Goal: Ask a question

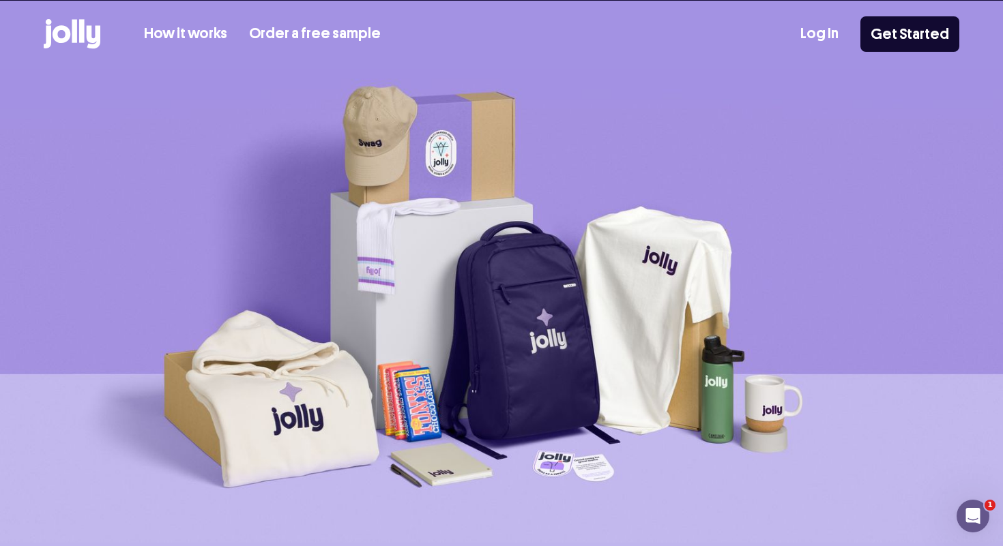
click at [830, 32] on div "How it works Order a free sample Log In Get Started" at bounding box center [501, 34] width 915 height 67
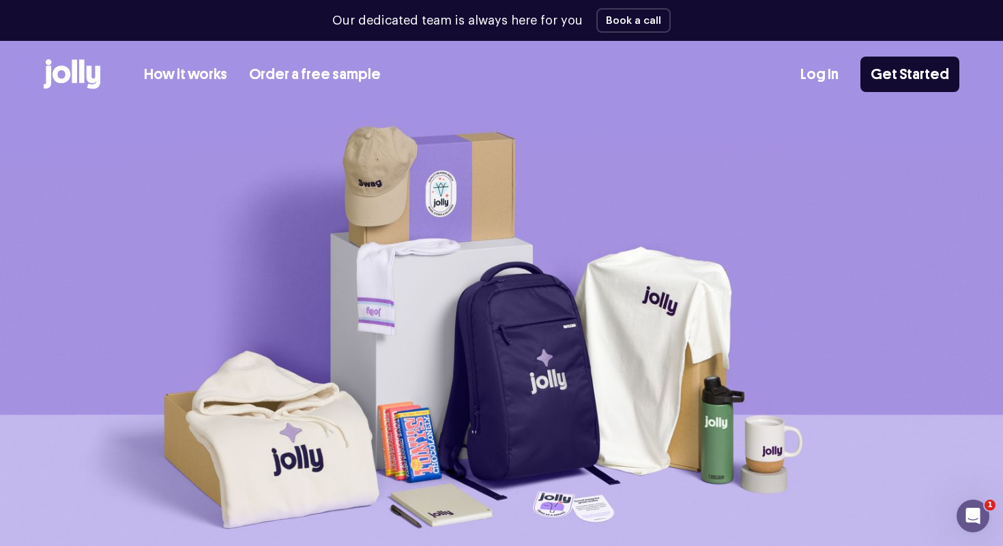
click at [828, 69] on link "Log In" at bounding box center [819, 74] width 38 height 23
click at [928, 73] on link "Get Started" at bounding box center [909, 74] width 99 height 35
click at [89, 76] on icon at bounding box center [94, 77] width 14 height 23
click at [826, 73] on link "Log In" at bounding box center [819, 74] width 38 height 23
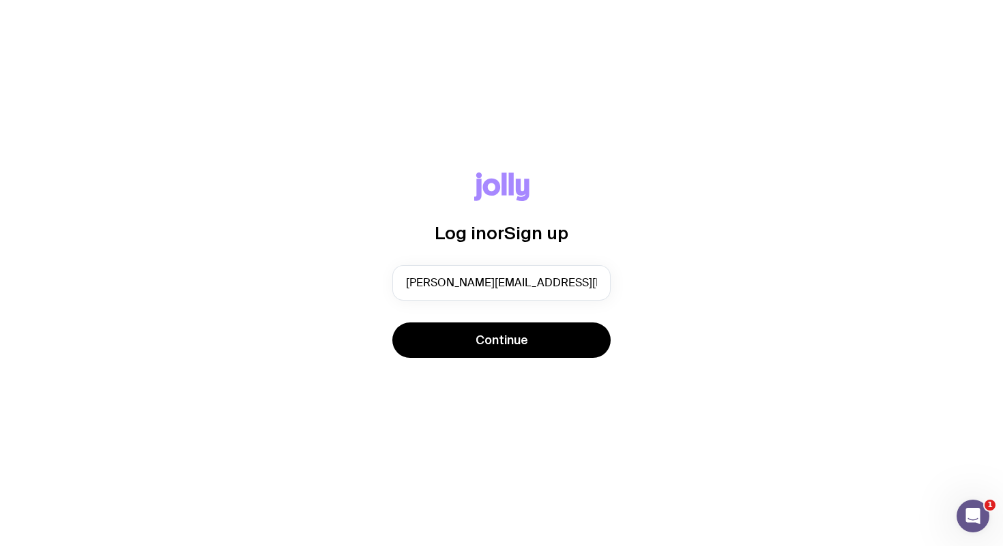
type input "[PERSON_NAME][EMAIL_ADDRESS][PERSON_NAME][DOMAIN_NAME]"
click at [501, 340] on button "Continue" at bounding box center [501, 340] width 218 height 35
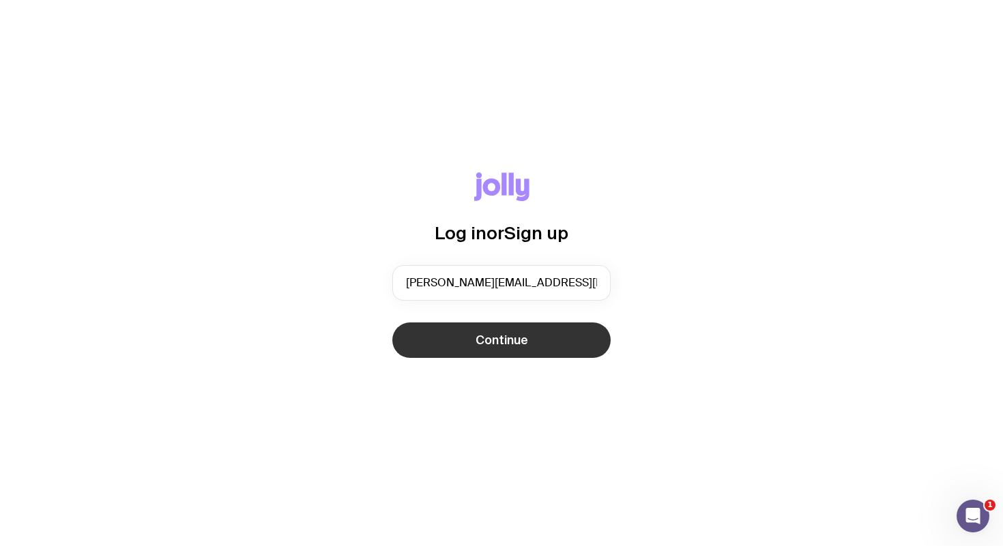
type input "[PERSON_NAME][EMAIL_ADDRESS][DOMAIN_NAME]"
click at [538, 347] on button "Continue" at bounding box center [501, 340] width 218 height 35
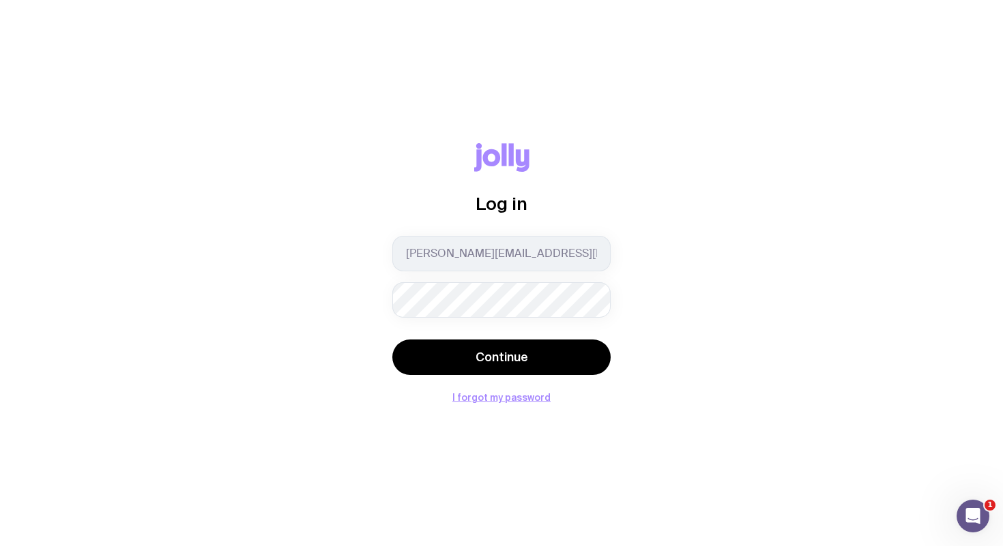
click at [501, 357] on button "Continue" at bounding box center [501, 357] width 218 height 35
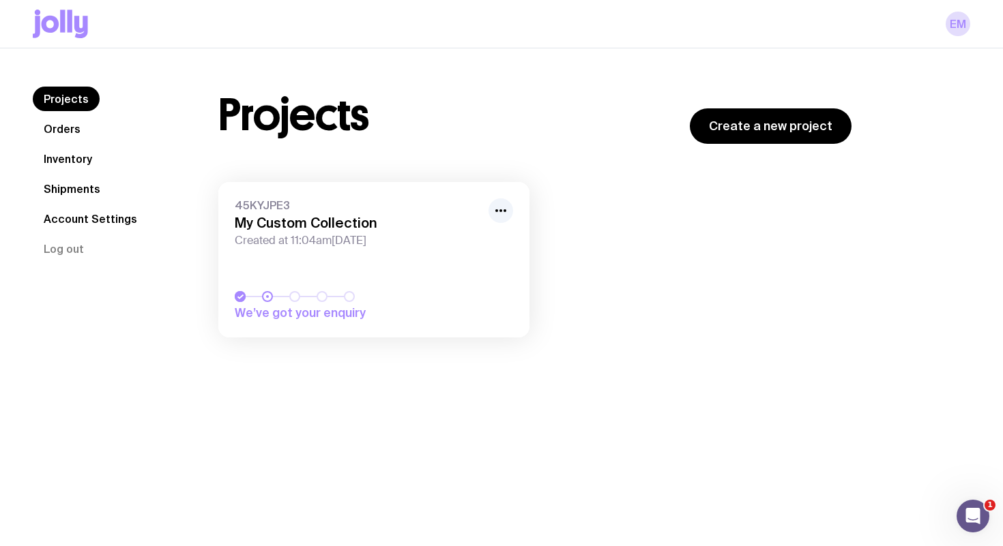
click at [71, 131] on link "Orders" at bounding box center [62, 129] width 59 height 25
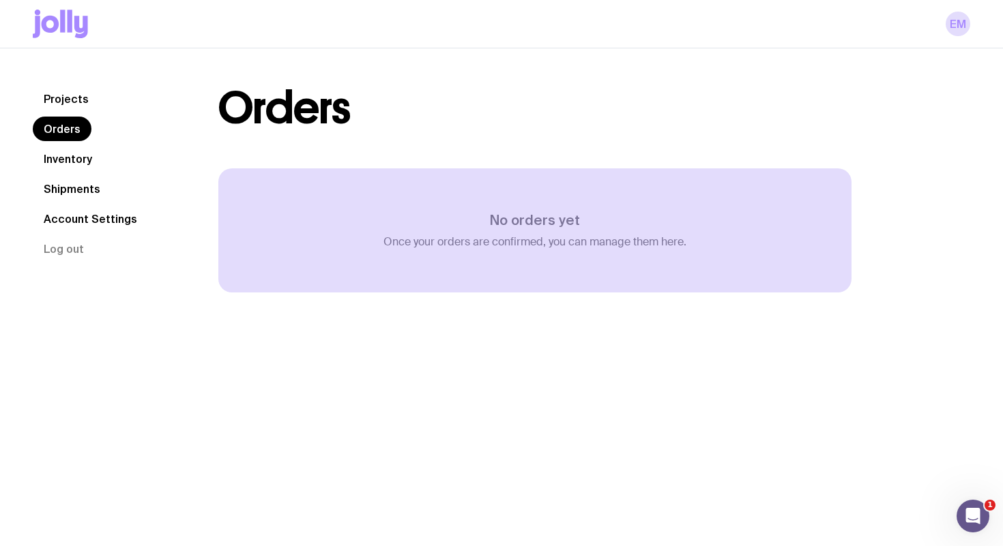
click at [73, 162] on link "Inventory" at bounding box center [68, 159] width 70 height 25
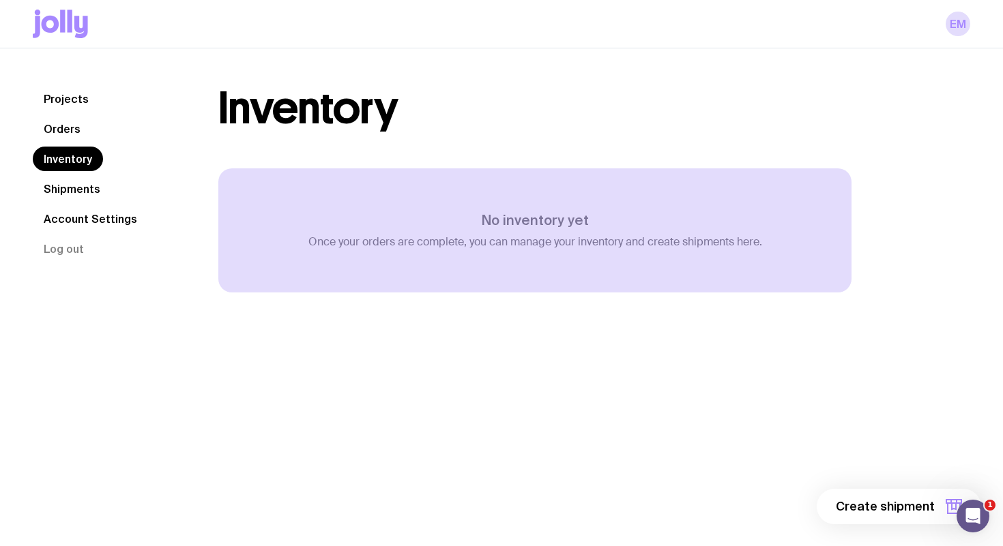
click at [76, 192] on link "Shipments" at bounding box center [72, 189] width 78 height 25
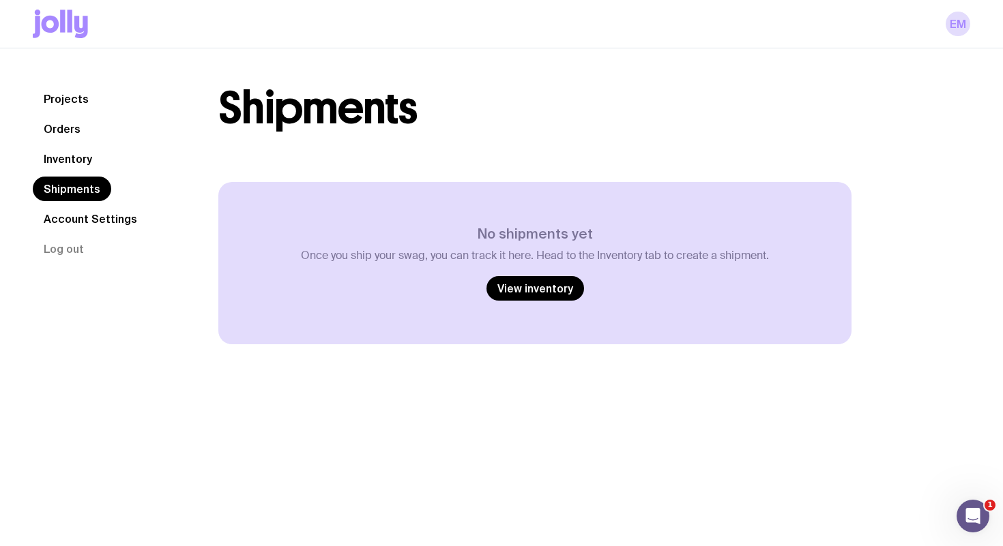
click at [73, 27] on icon at bounding box center [60, 24] width 55 height 29
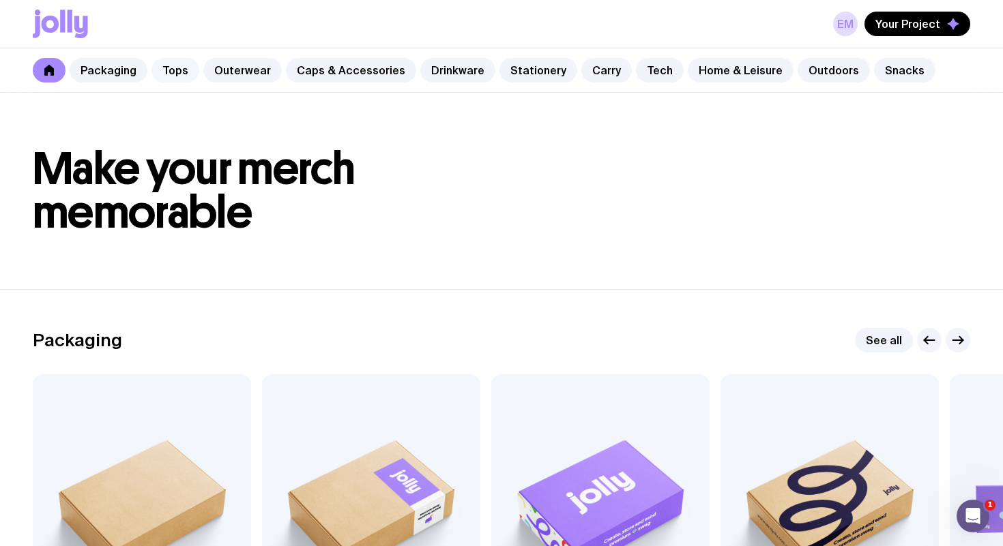
click at [175, 73] on link "Tops" at bounding box center [175, 70] width 48 height 25
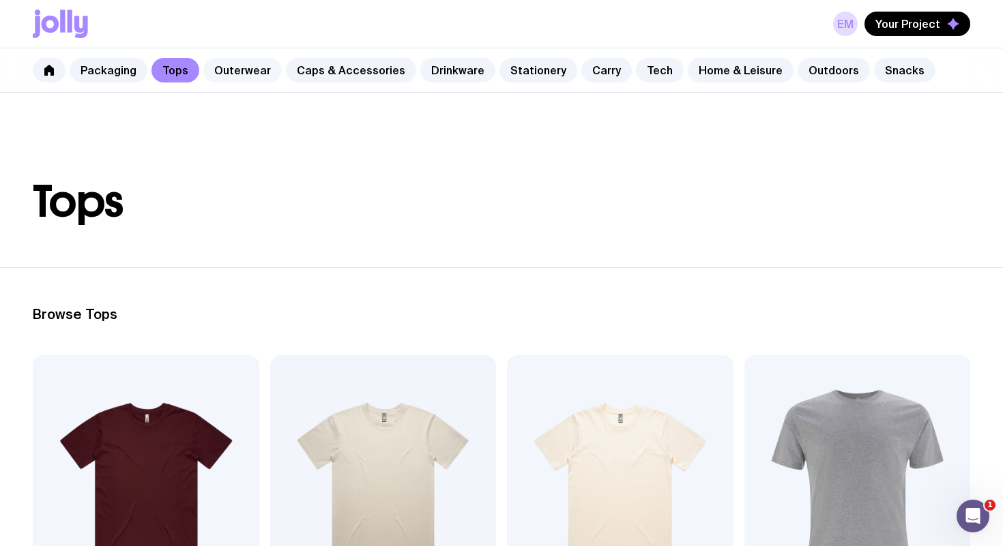
click at [231, 72] on link "Outerwear" at bounding box center [242, 70] width 78 height 25
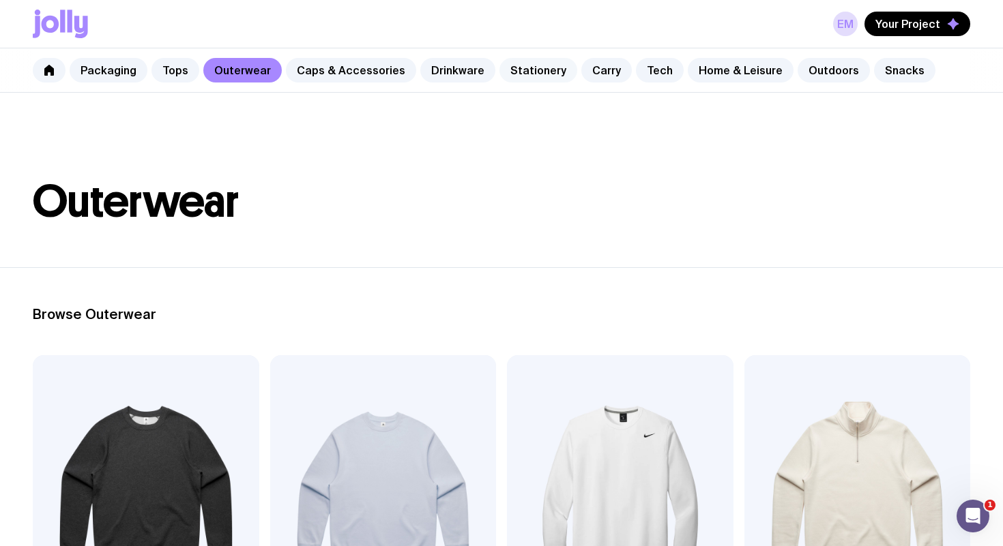
click at [534, 61] on link "Stationery" at bounding box center [538, 70] width 78 height 25
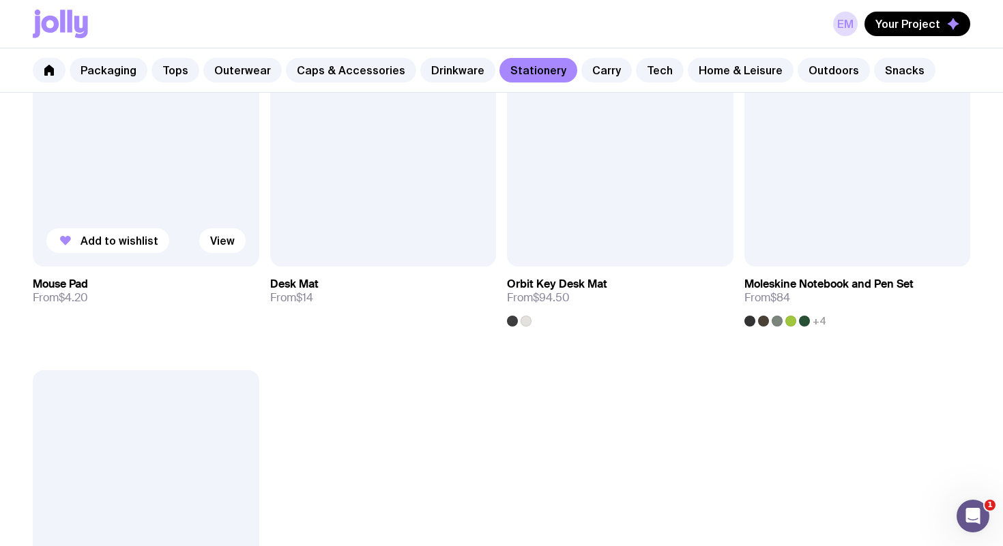
scroll to position [2236, 0]
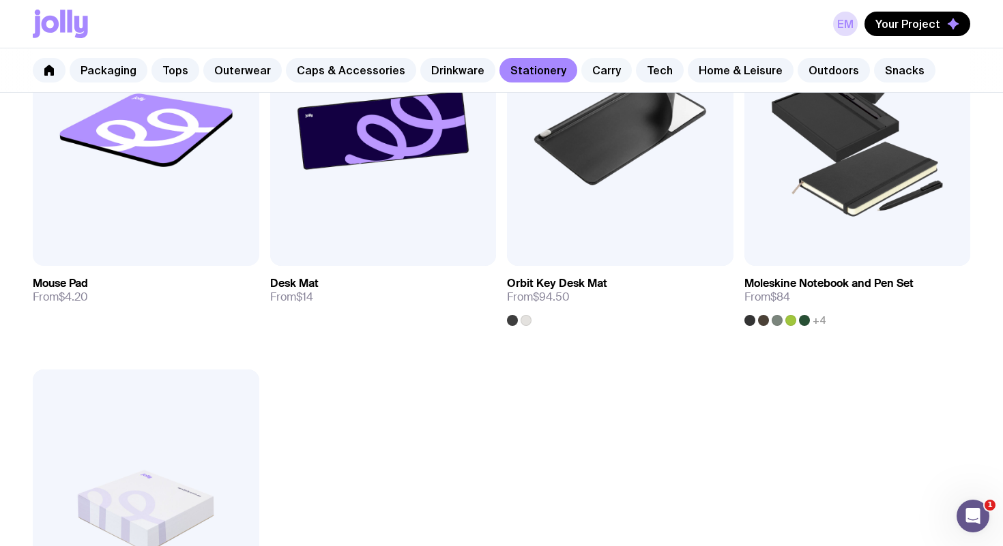
click at [581, 74] on link "Carry" at bounding box center [606, 70] width 50 height 25
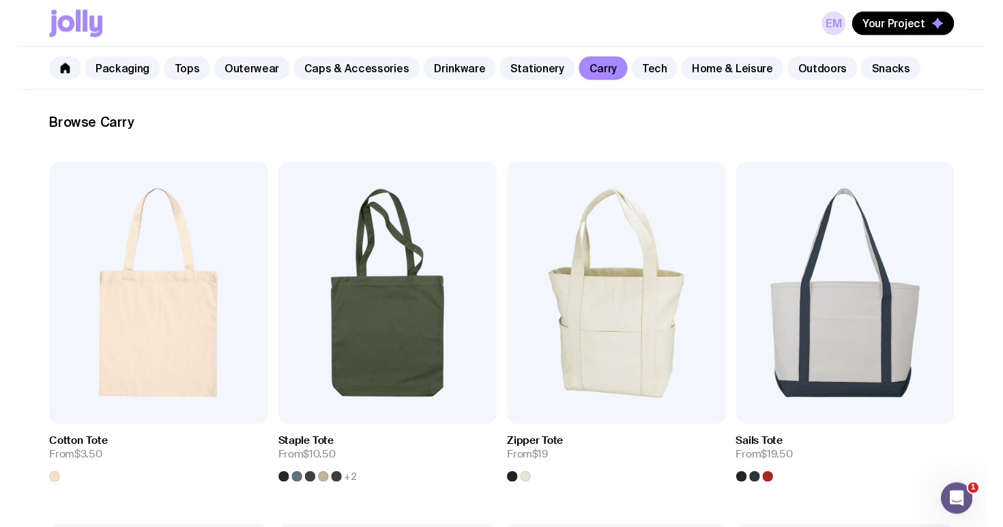
scroll to position [214, 0]
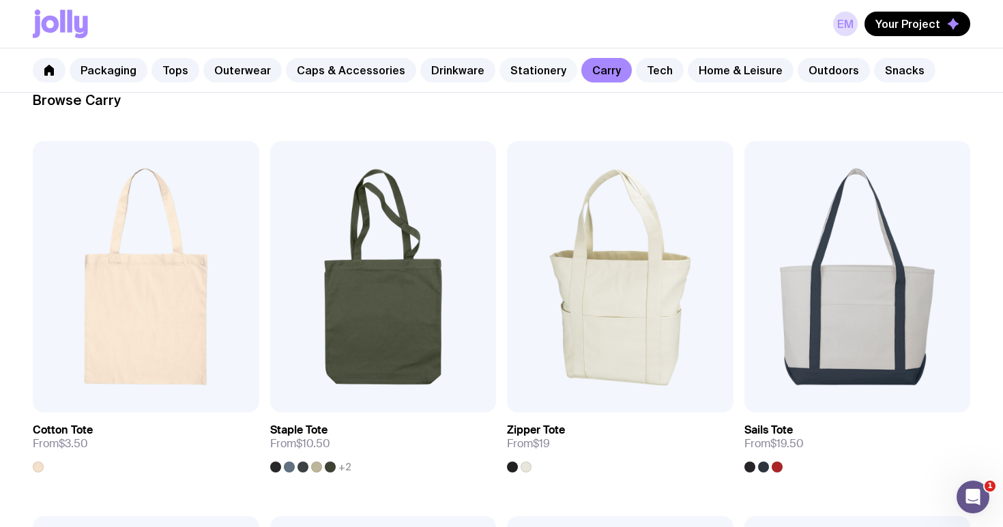
click at [533, 73] on link "Stationery" at bounding box center [538, 70] width 78 height 25
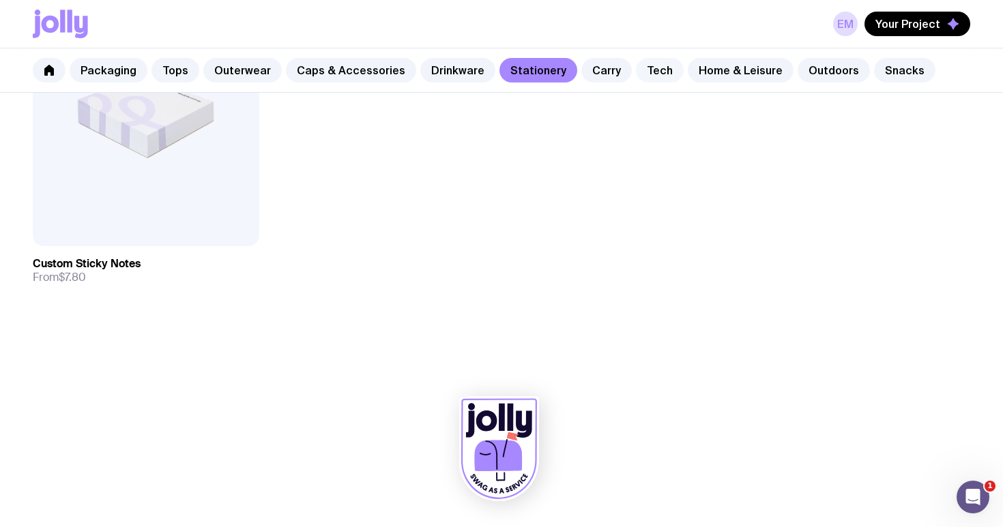
scroll to position [2631, 0]
click at [640, 63] on link "Tech" at bounding box center [660, 70] width 48 height 25
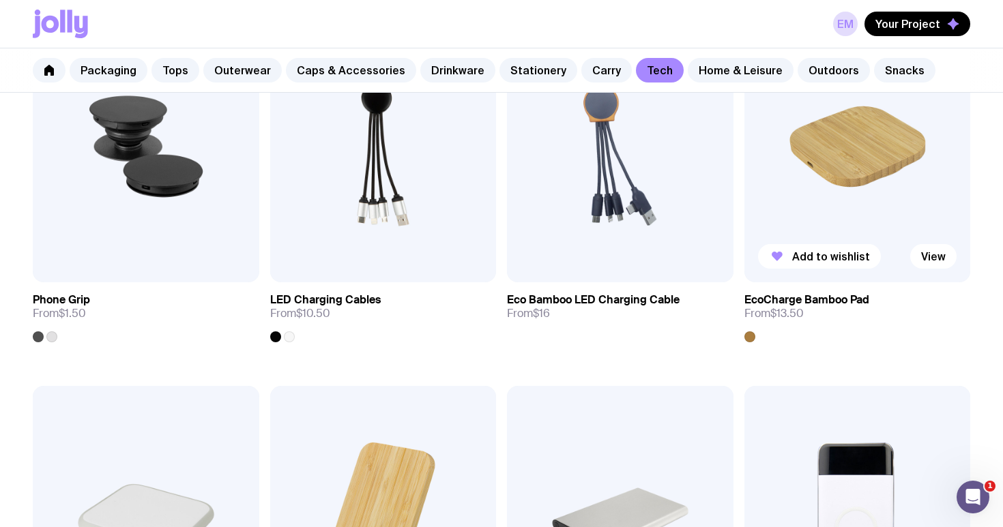
scroll to position [345, 0]
click at [810, 299] on h3 "EcoCharge Bamboo Pad" at bounding box center [806, 300] width 125 height 14
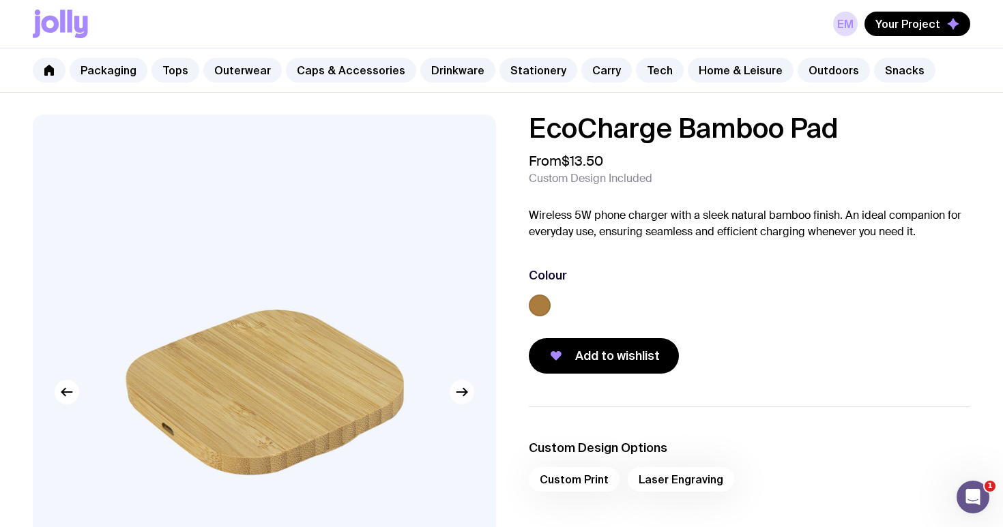
click at [463, 396] on icon "button" at bounding box center [464, 393] width 3 height 8
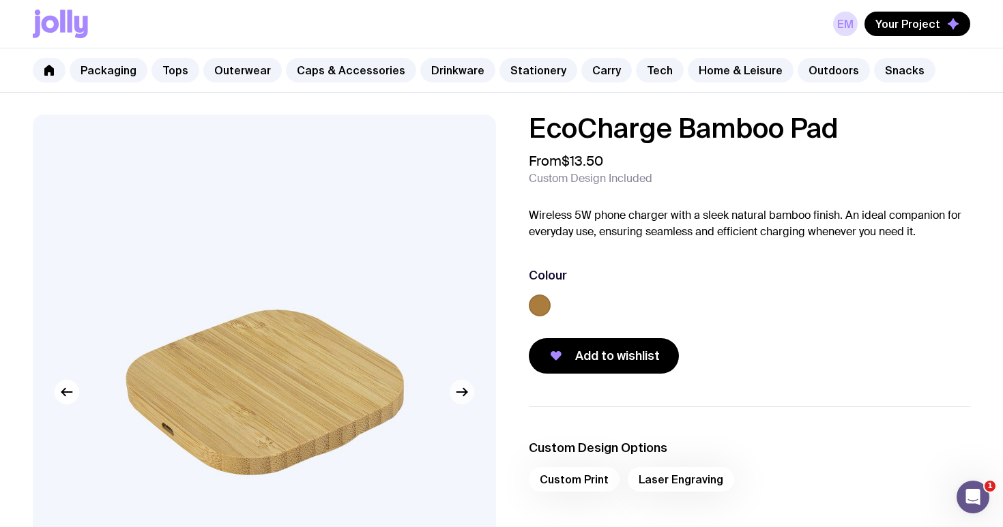
click at [463, 396] on icon "button" at bounding box center [464, 393] width 3 height 8
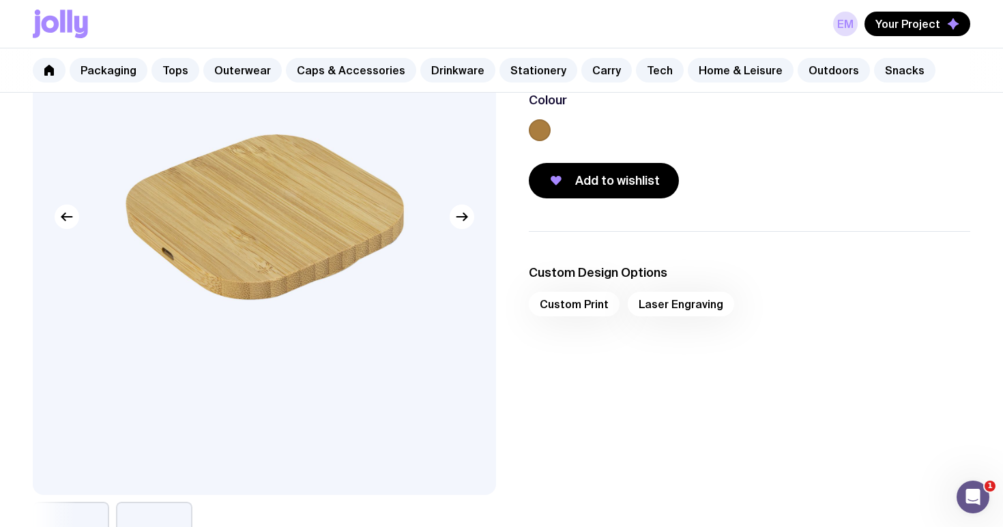
scroll to position [254, 0]
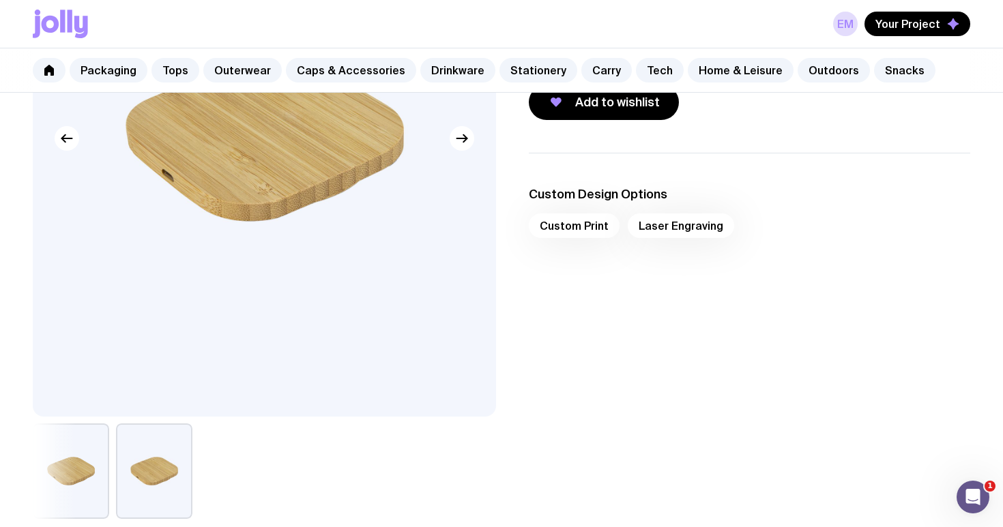
click at [595, 227] on div "Custom Print Laser Engraving" at bounding box center [749, 230] width 441 height 33
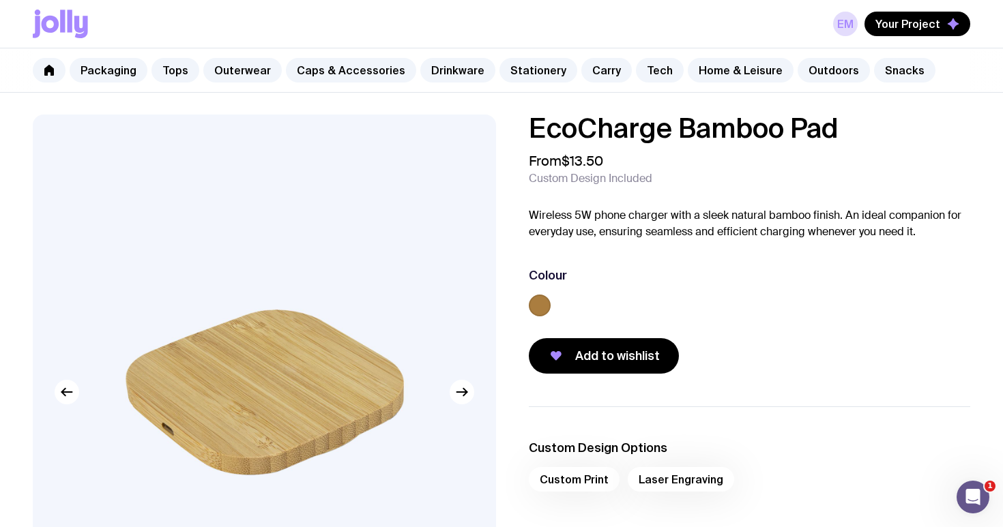
scroll to position [0, 0]
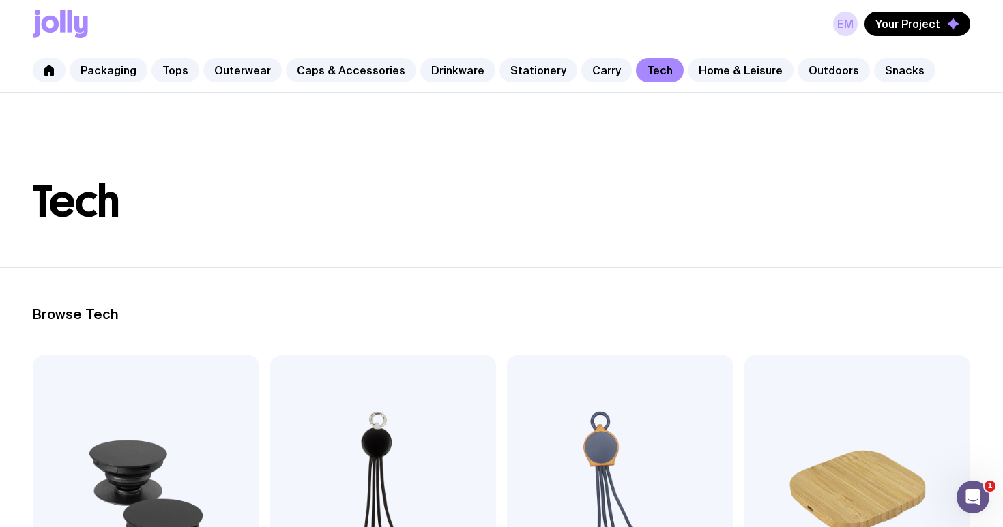
scroll to position [160, 0]
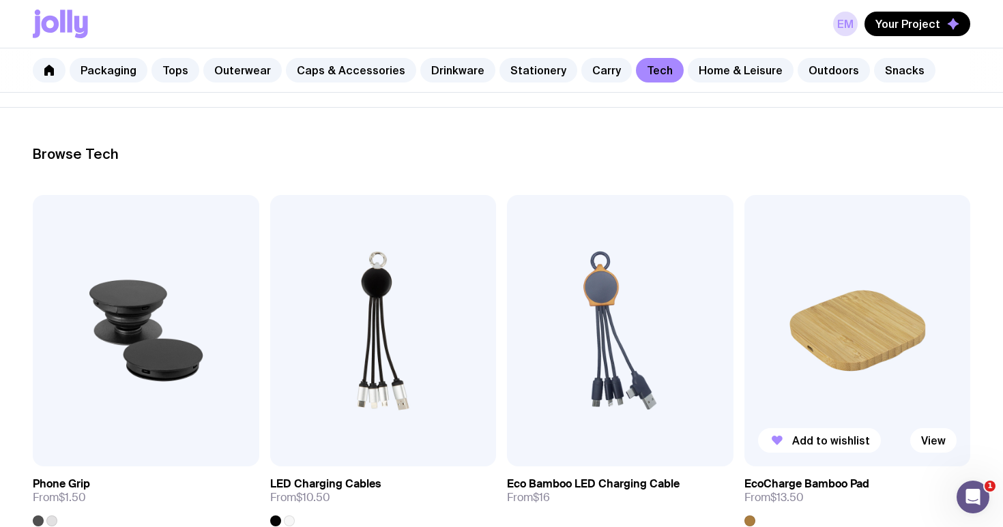
click at [858, 313] on img at bounding box center [857, 331] width 226 height 272
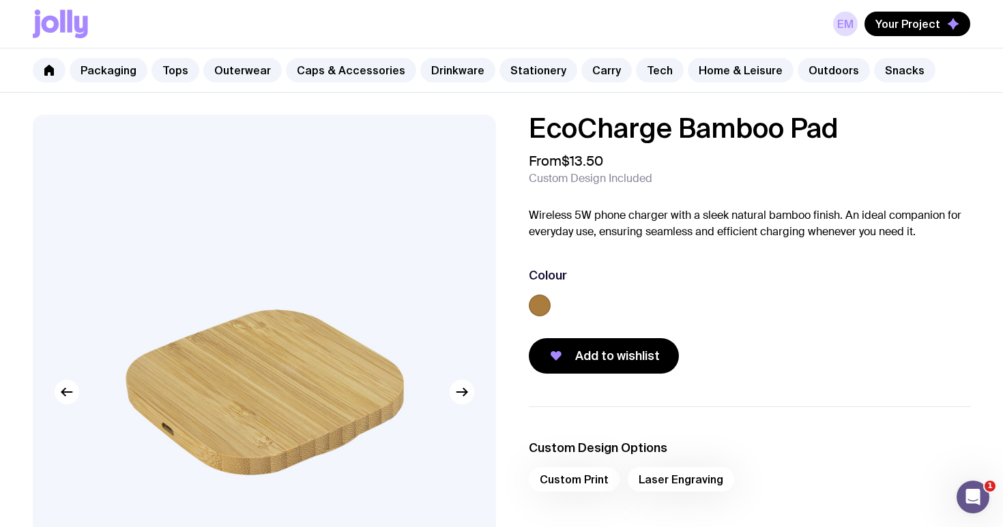
click at [576, 483] on div "Custom Print Laser Engraving" at bounding box center [749, 483] width 441 height 33
click at [594, 474] on div "Custom Print Laser Engraving" at bounding box center [749, 483] width 441 height 33
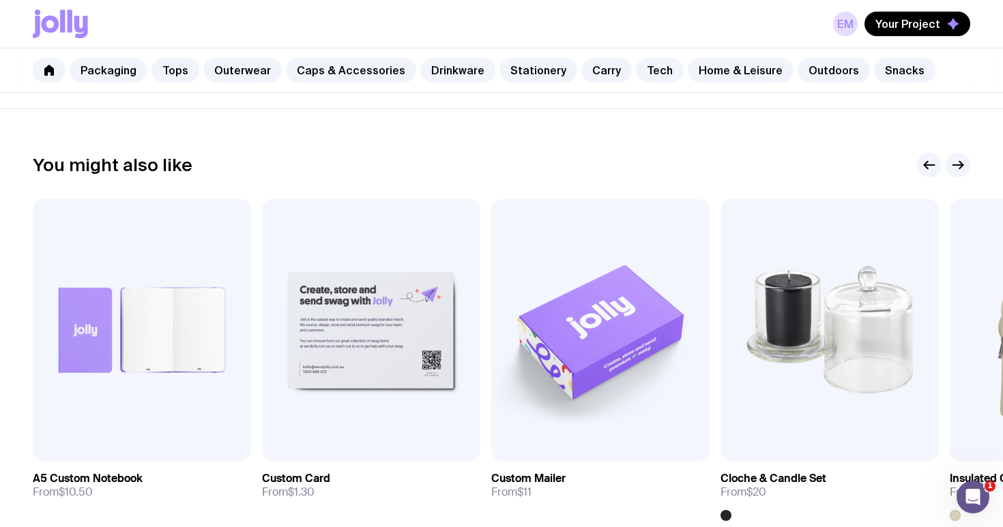
scroll to position [184, 0]
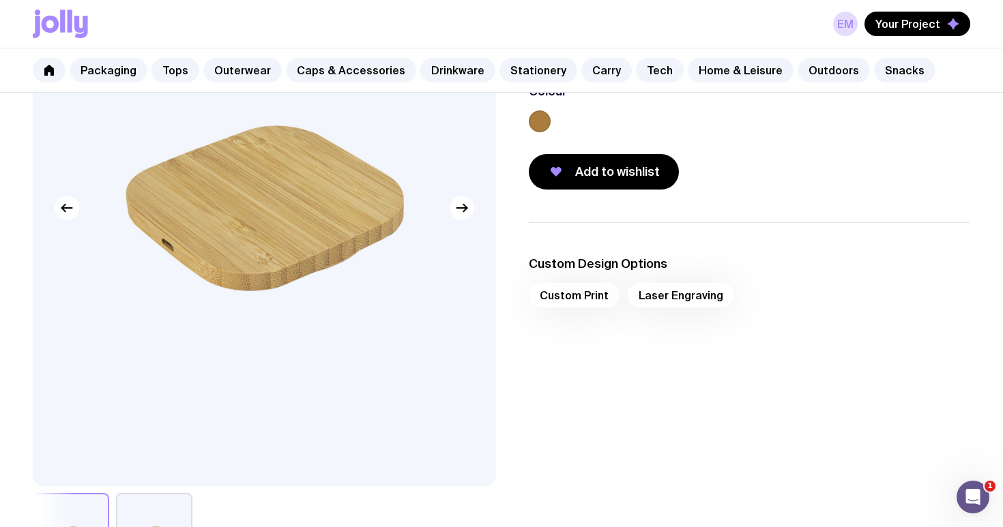
click at [586, 292] on div "Custom Print Laser Engraving" at bounding box center [749, 299] width 441 height 33
click at [578, 307] on div "Custom Print Laser Engraving" at bounding box center [749, 299] width 441 height 33
click at [648, 293] on div "Custom Print Laser Engraving" at bounding box center [749, 299] width 441 height 33
click at [600, 300] on div "Custom Print Laser Engraving" at bounding box center [749, 299] width 441 height 33
click at [617, 162] on button "Add to wishlist" at bounding box center [604, 171] width 150 height 35
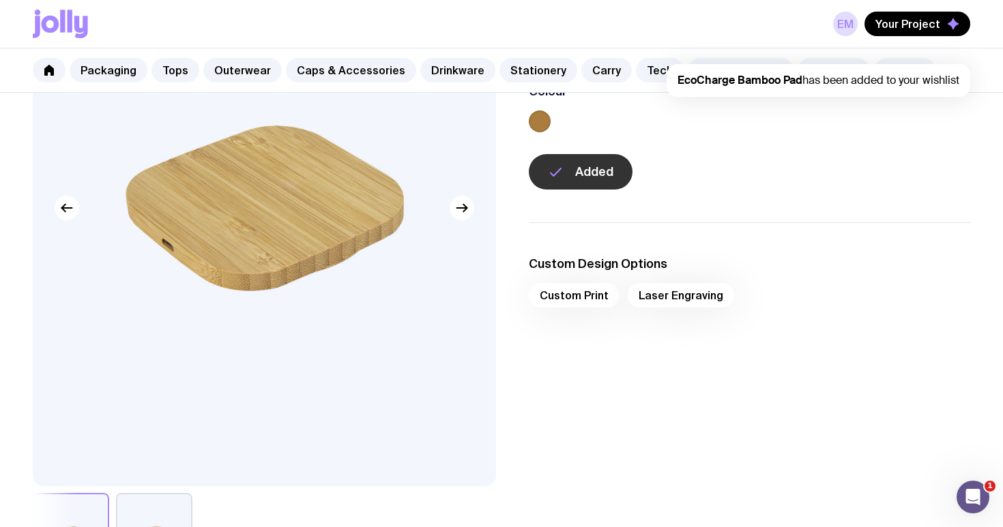
scroll to position [0, 0]
click at [587, 306] on div "Custom Print Laser Engraving" at bounding box center [749, 299] width 441 height 33
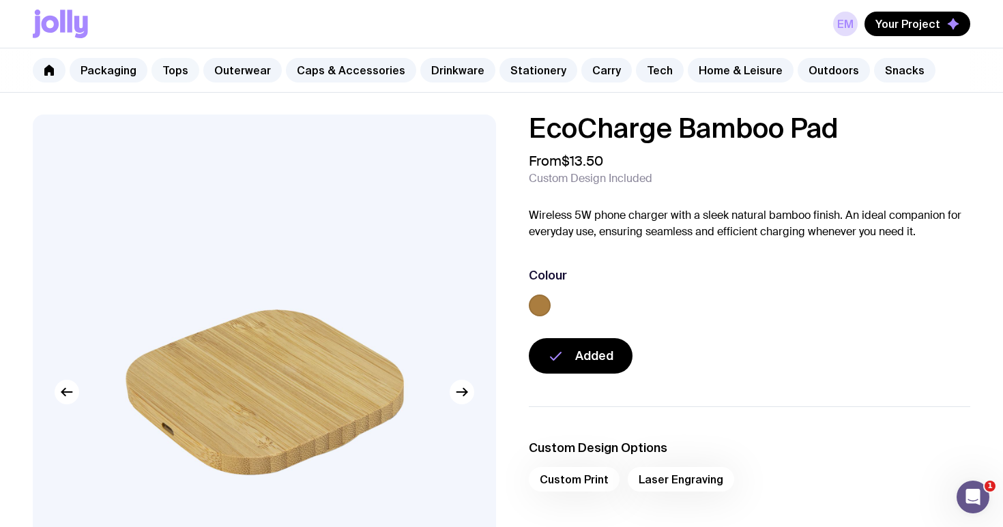
click at [166, 67] on link "Tops" at bounding box center [175, 70] width 48 height 25
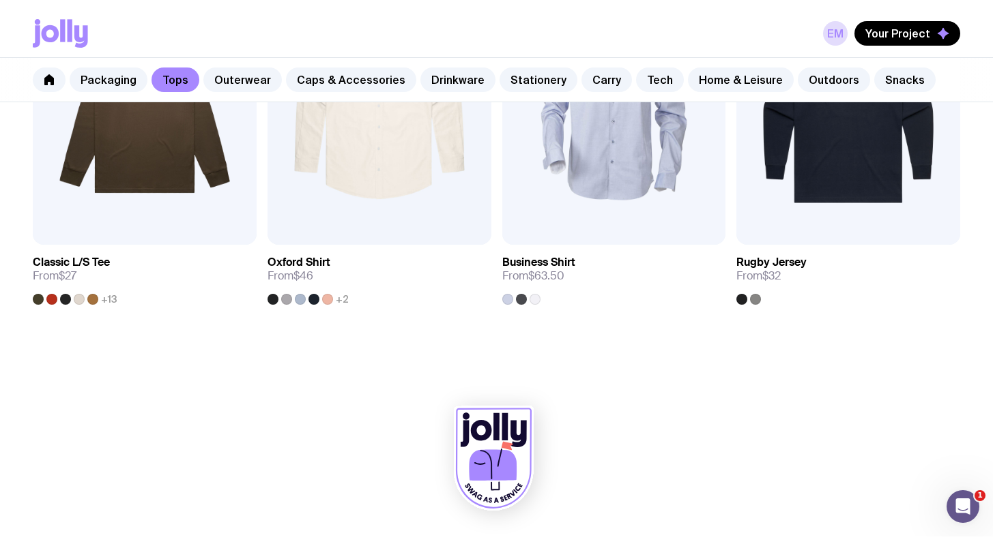
scroll to position [1485, 0]
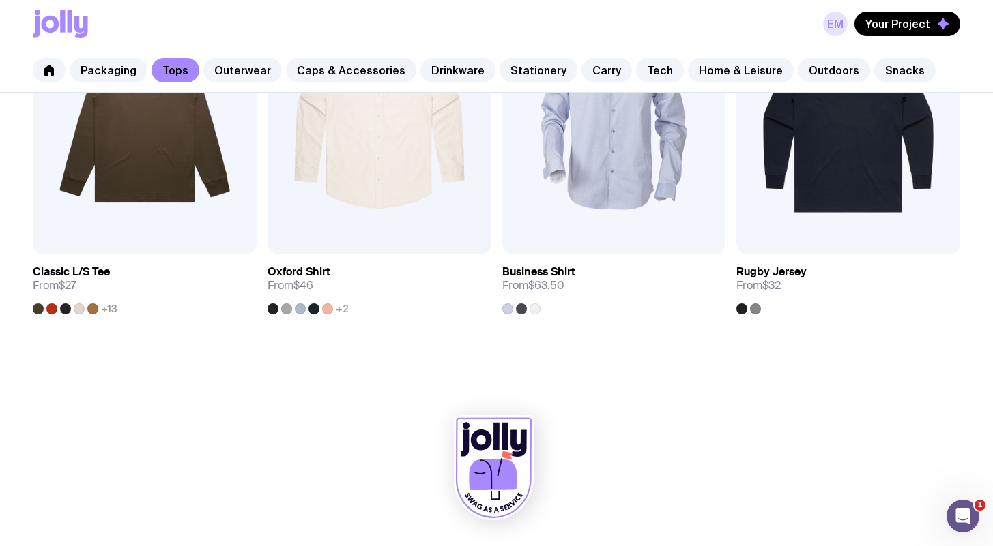
click at [841, 27] on link "EM" at bounding box center [835, 24] width 25 height 25
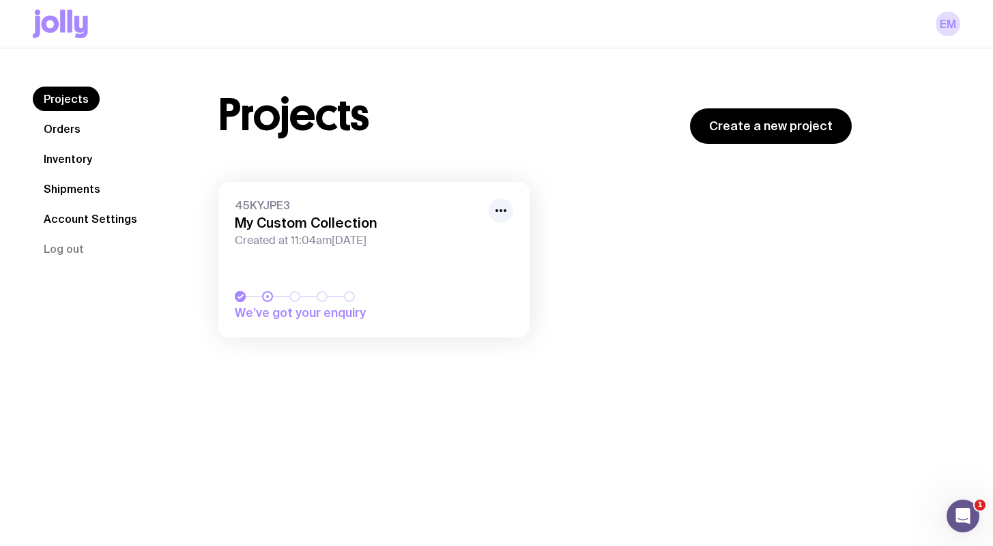
click at [50, 129] on link "Orders" at bounding box center [62, 129] width 59 height 25
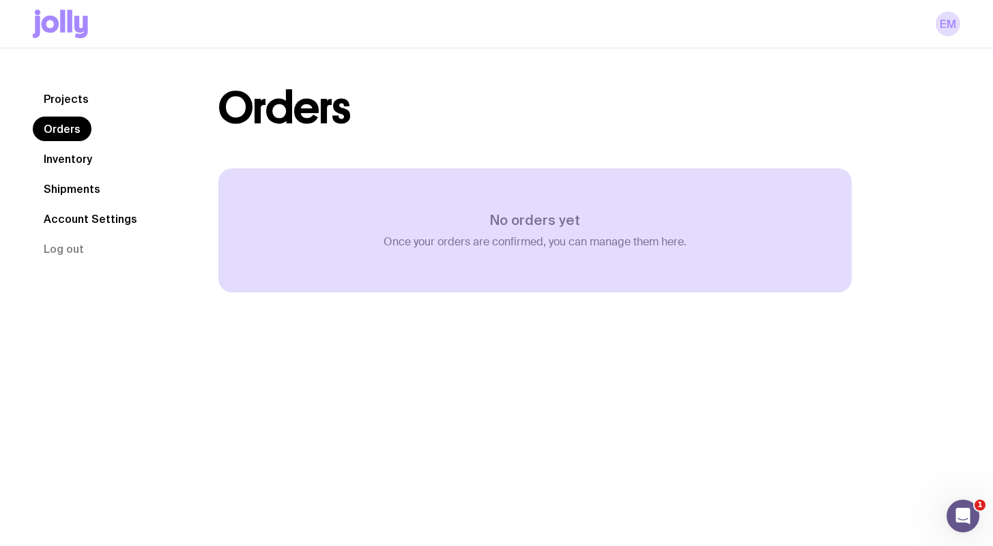
click at [66, 163] on link "Inventory" at bounding box center [68, 159] width 70 height 25
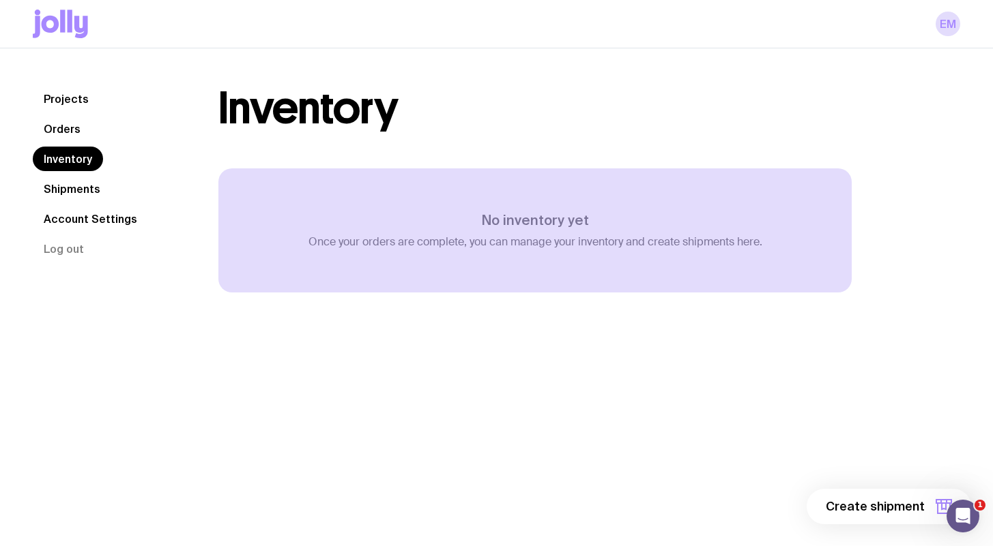
click at [72, 191] on link "Shipments" at bounding box center [72, 189] width 78 height 25
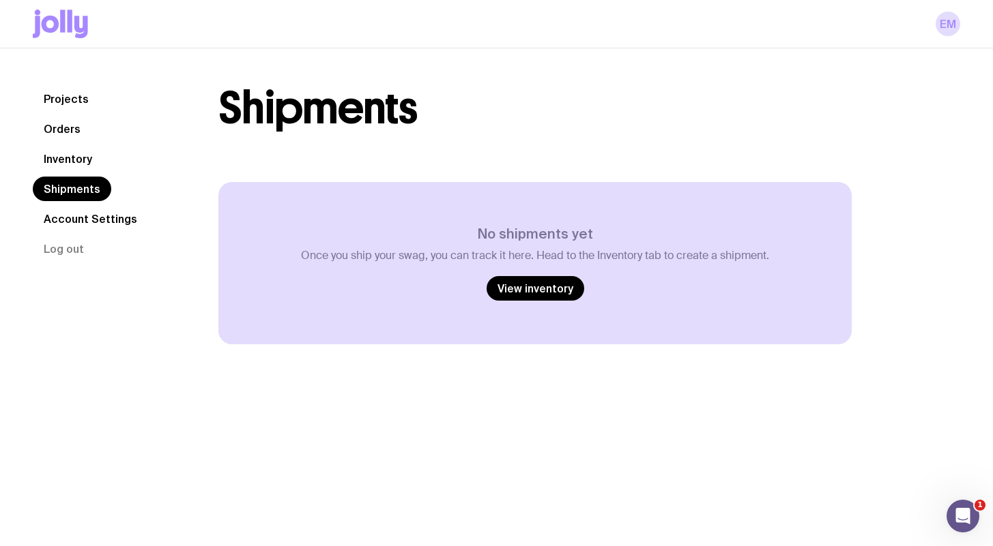
click at [87, 224] on link "Account Settings" at bounding box center [90, 219] width 115 height 25
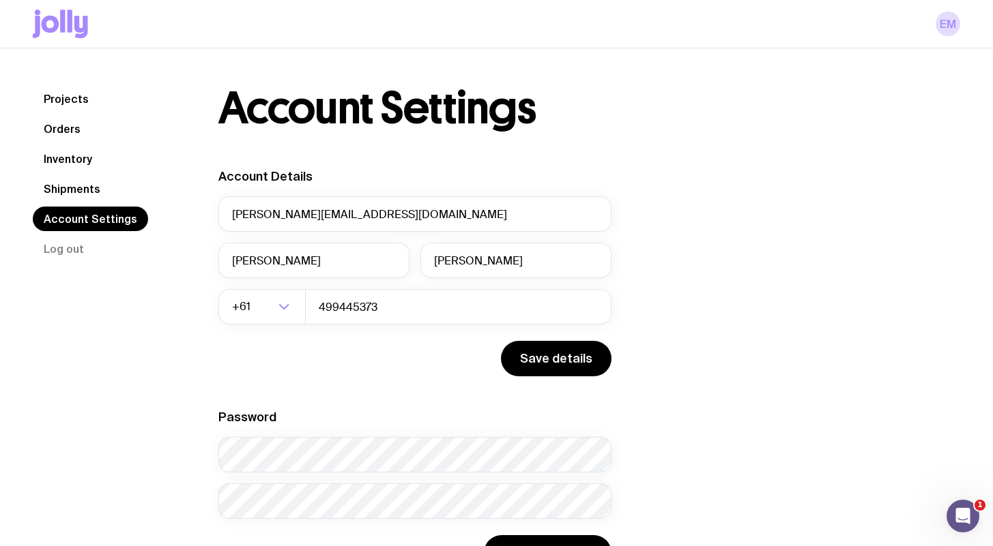
click at [64, 134] on link "Orders" at bounding box center [62, 129] width 59 height 25
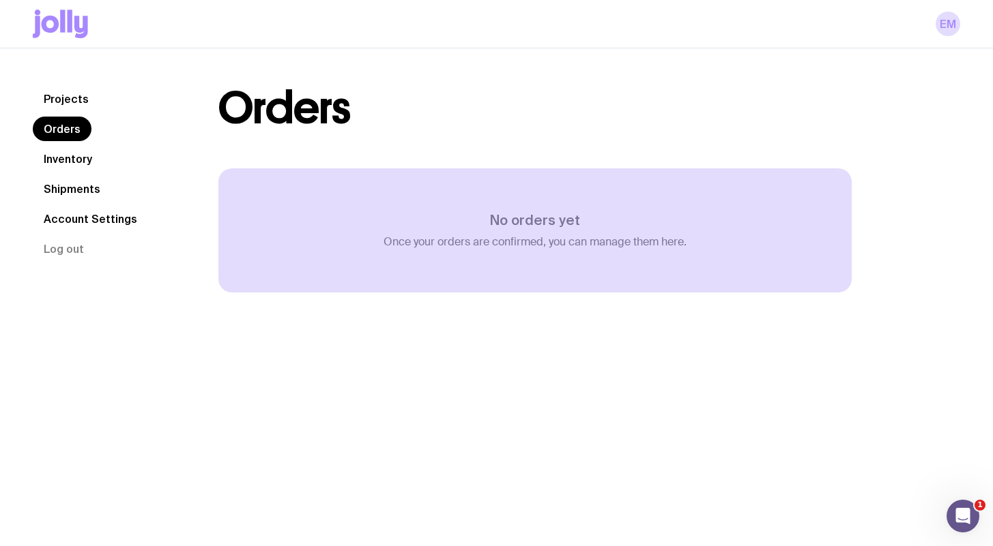
click at [67, 101] on link "Projects" at bounding box center [66, 99] width 67 height 25
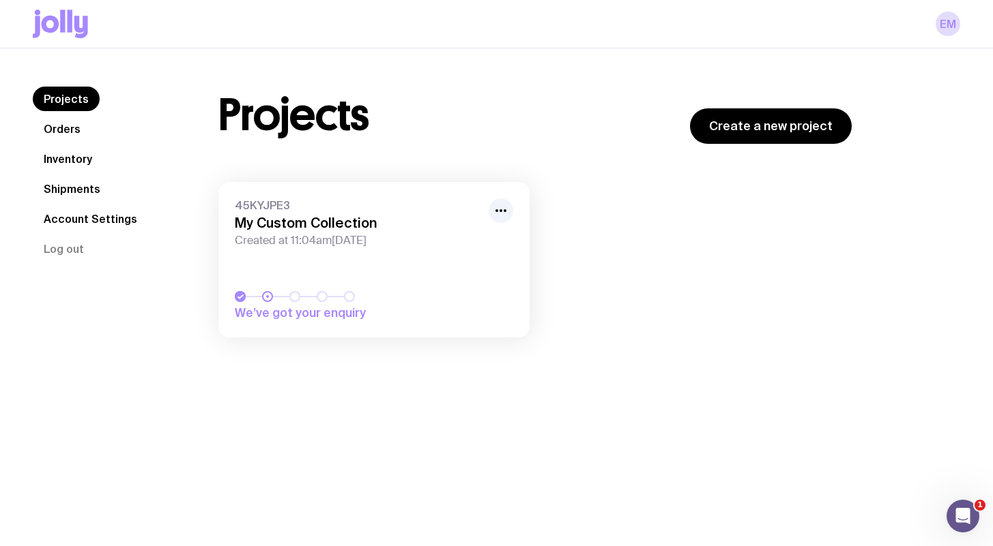
click at [371, 276] on link "45KYJPE3 My Custom Collection Created at 11:04am, Wed 20th Aug 2025 We’ve got y…" at bounding box center [373, 260] width 311 height 156
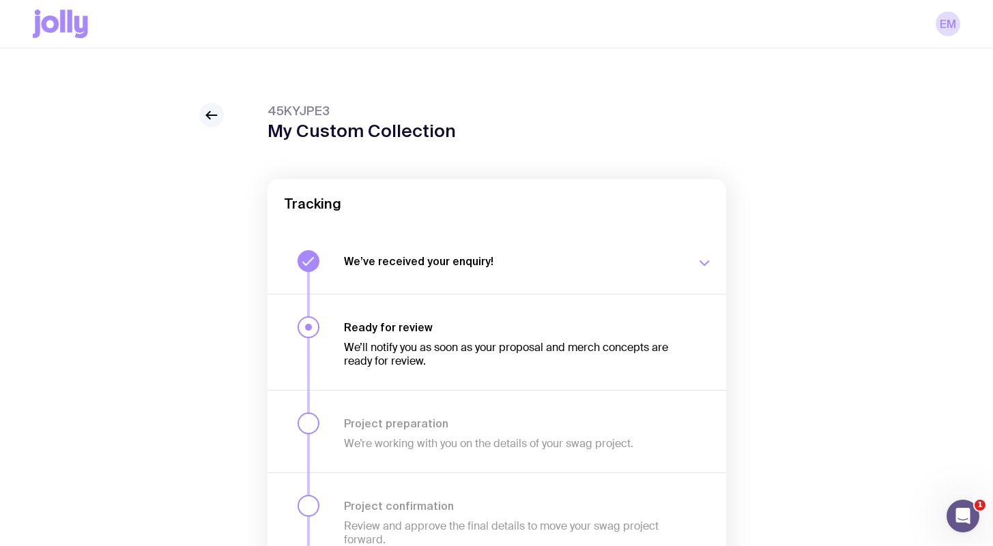
drag, startPoint x: 212, startPoint y: 117, endPoint x: 215, endPoint y: 110, distance: 8.0
click at [214, 113] on icon at bounding box center [211, 115] width 16 height 16
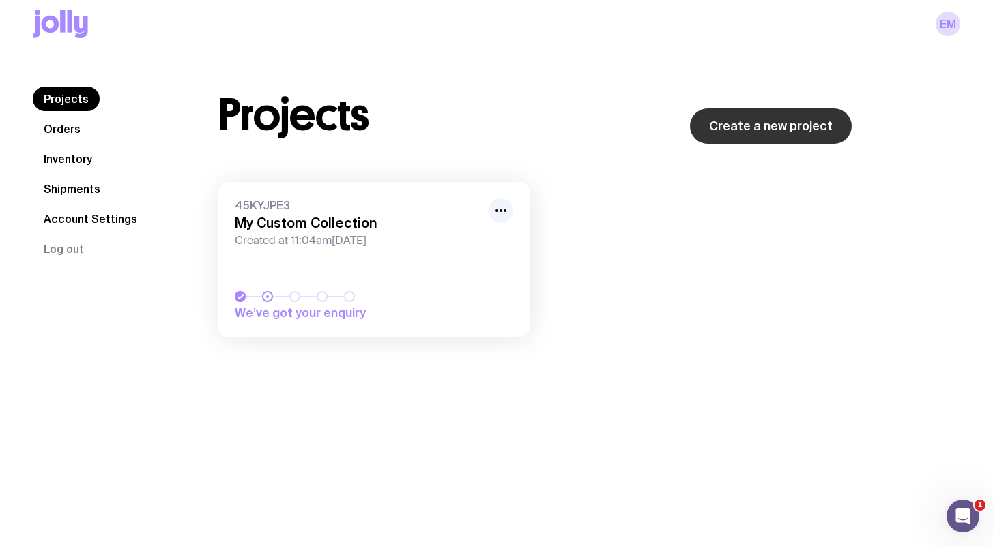
click at [764, 124] on link "Create a new project" at bounding box center [771, 125] width 162 height 35
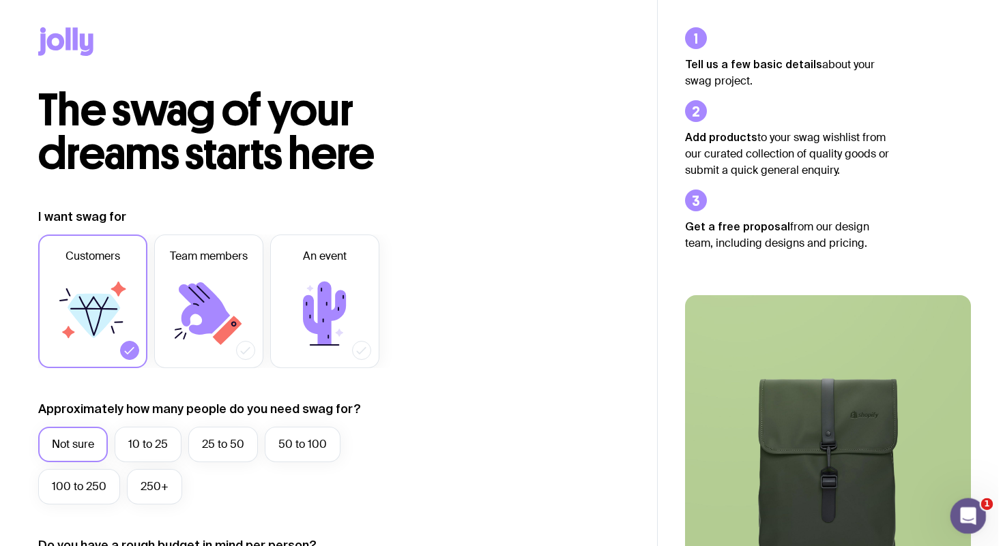
click at [964, 518] on icon "Open Intercom Messenger" at bounding box center [966, 514] width 23 height 23
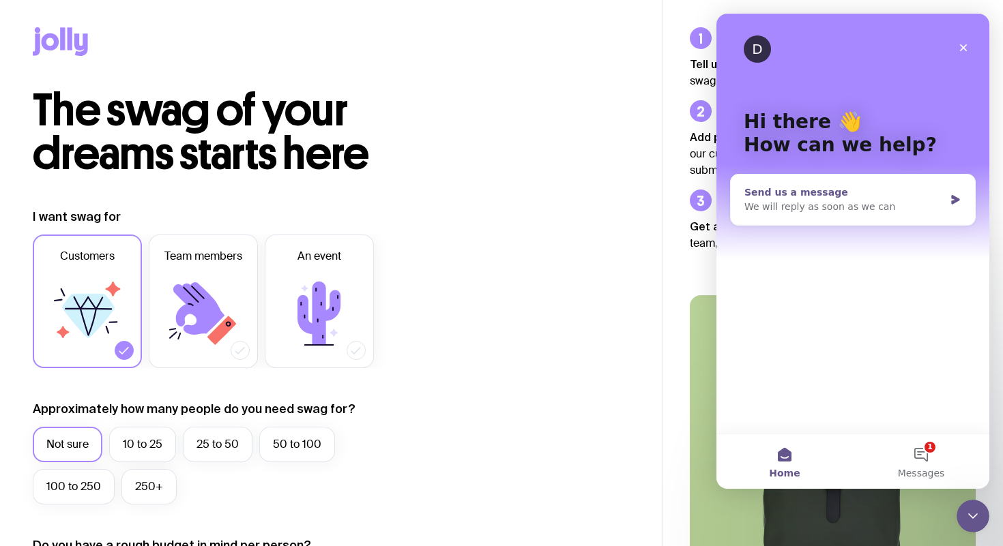
click at [867, 201] on div "We will reply as soon as we can" at bounding box center [844, 207] width 200 height 14
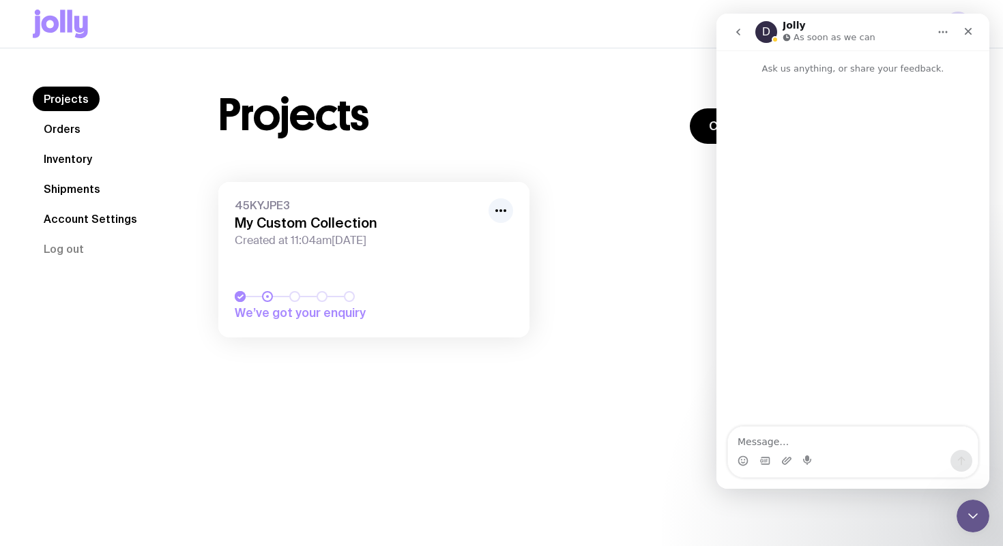
click at [76, 27] on icon at bounding box center [81, 27] width 14 height 23
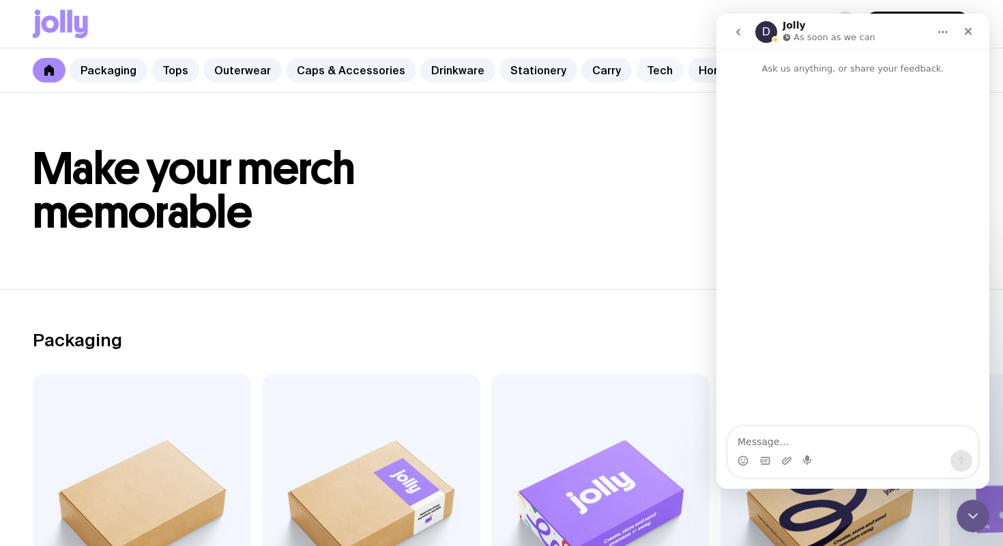
click at [647, 71] on link "Tech" at bounding box center [660, 70] width 48 height 25
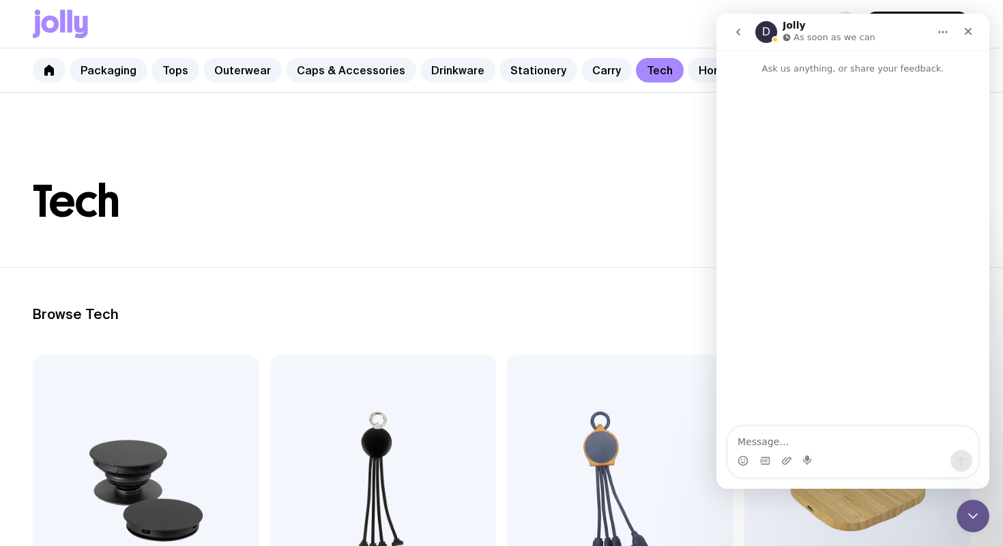
click at [697, 160] on header "Tech" at bounding box center [501, 180] width 1003 height 175
click at [969, 29] on icon "Close" at bounding box center [968, 31] width 11 height 11
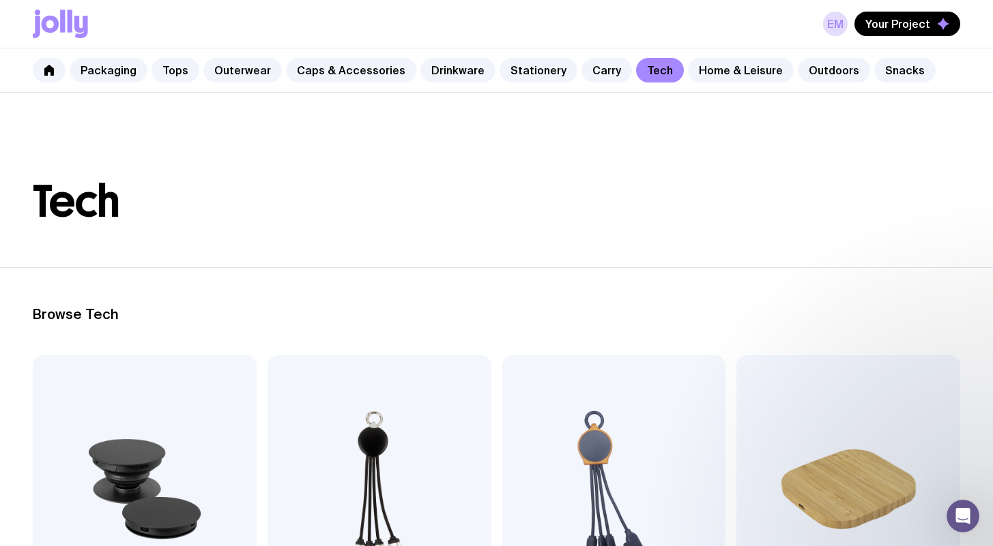
click at [842, 482] on img at bounding box center [848, 489] width 224 height 268
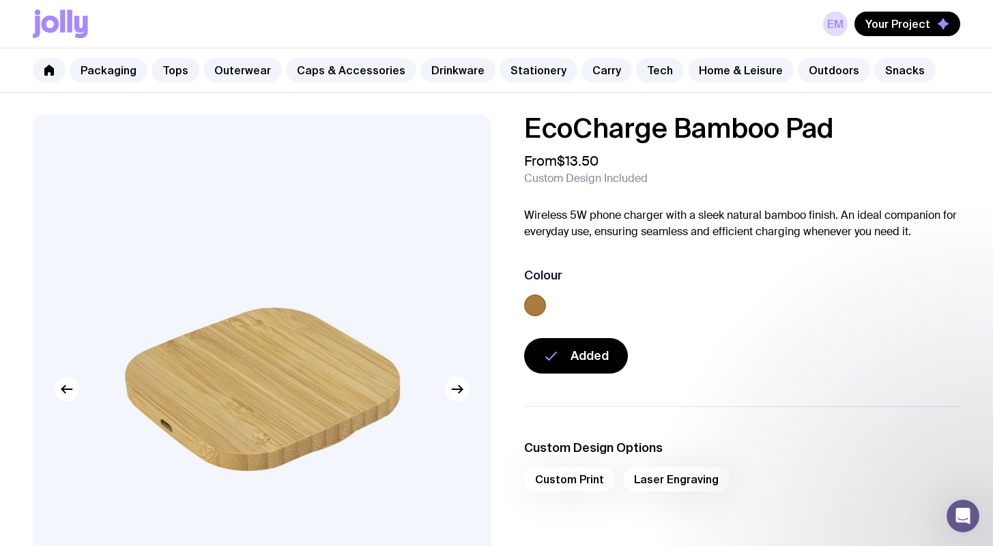
click at [581, 485] on div "Custom Print Laser Engraving" at bounding box center [742, 483] width 437 height 33
click at [465, 401] on img at bounding box center [262, 390] width 458 height 550
click at [529, 131] on h1 "EcoCharge Bamboo Pad" at bounding box center [742, 128] width 437 height 27
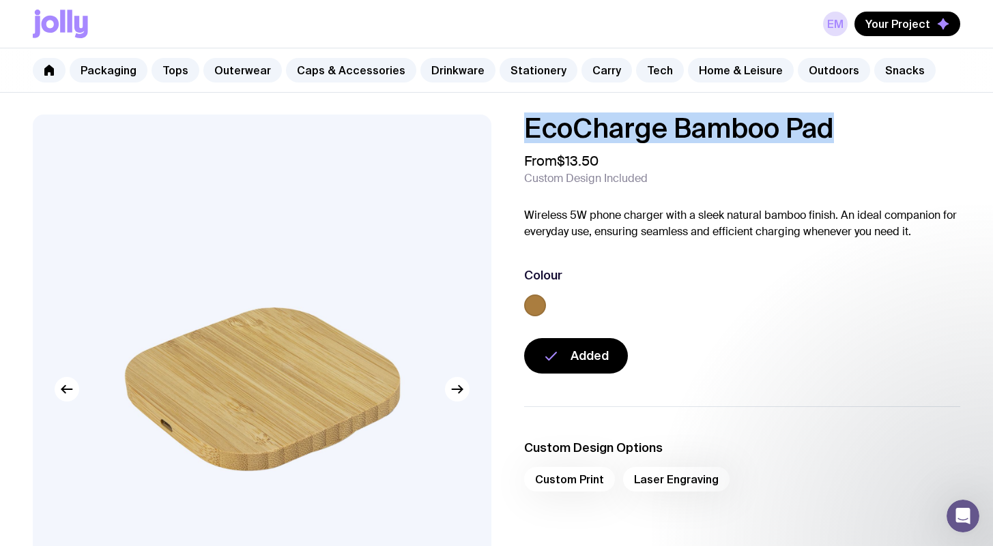
drag, startPoint x: 527, startPoint y: 130, endPoint x: 832, endPoint y: 138, distance: 305.0
click at [832, 138] on h1 "EcoCharge Bamboo Pad" at bounding box center [742, 128] width 437 height 27
copy h1 "EcoCharge Bamboo Pad"
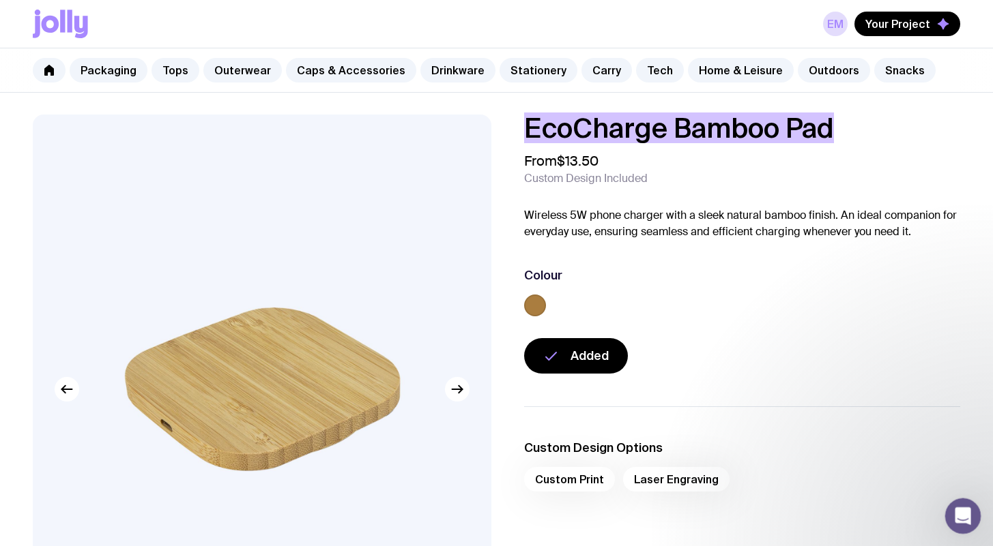
click at [969, 519] on div "Open Intercom Messenger" at bounding box center [960, 514] width 45 height 45
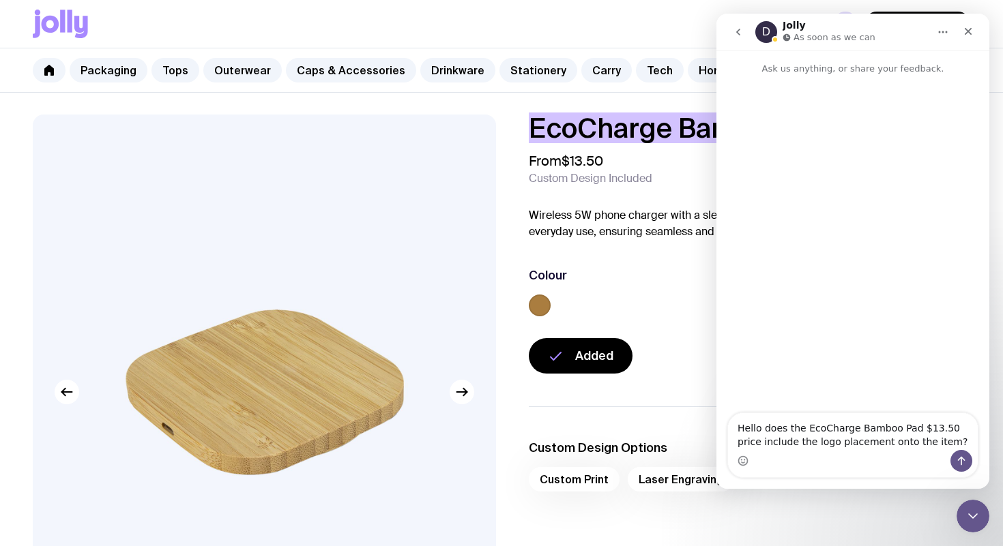
type textarea "Hello does the EcoCharge Bamboo Pad $13.50 price include the logo placement ont…"
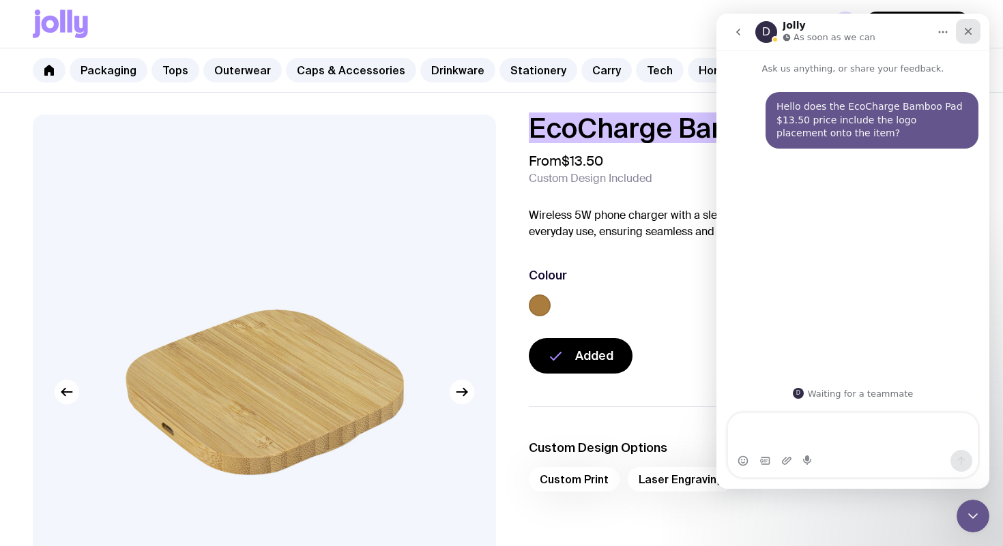
click at [971, 31] on icon "Close" at bounding box center [968, 31] width 11 height 11
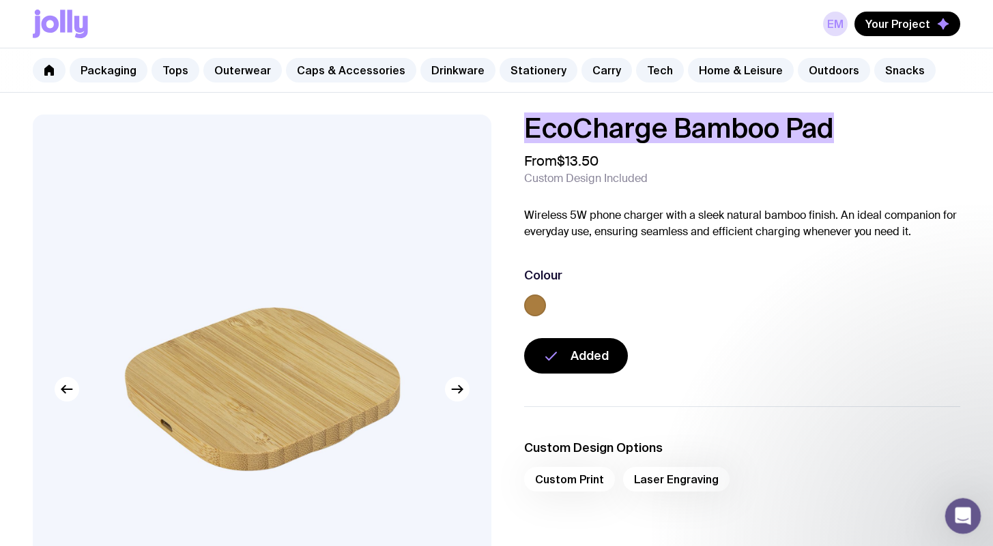
click at [967, 519] on div "Open Intercom Messenger" at bounding box center [960, 514] width 45 height 45
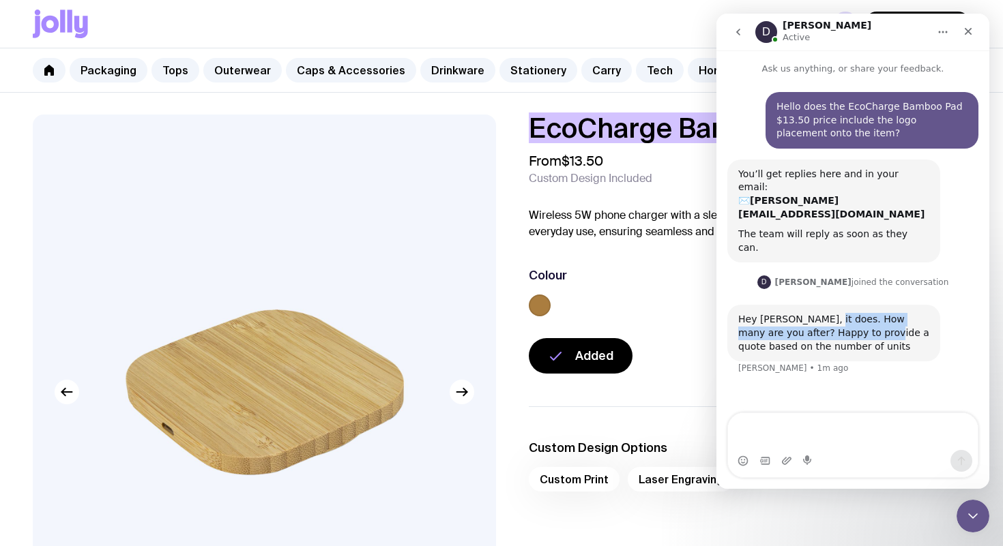
drag, startPoint x: 813, startPoint y: 280, endPoint x: 837, endPoint y: 290, distance: 26.0
click at [837, 313] on div "Hey Ellie, it does. How many are you after? Happy to provide a quote based on t…" at bounding box center [833, 333] width 191 height 40
click at [845, 313] on div "Hey Ellie, it does. How many are you after? Happy to provide a quote based on t…" at bounding box center [833, 333] width 191 height 40
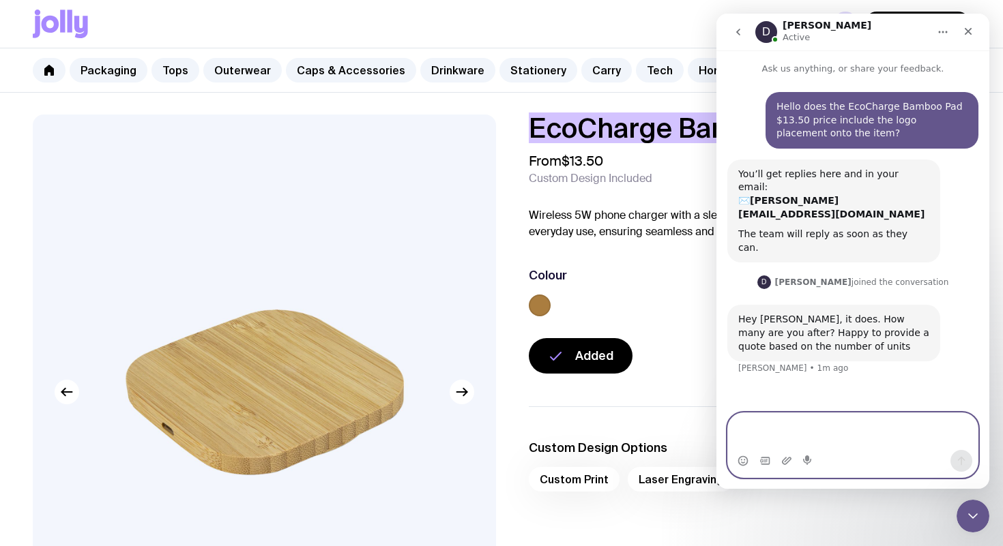
click at [774, 437] on textarea "Message…" at bounding box center [853, 431] width 250 height 37
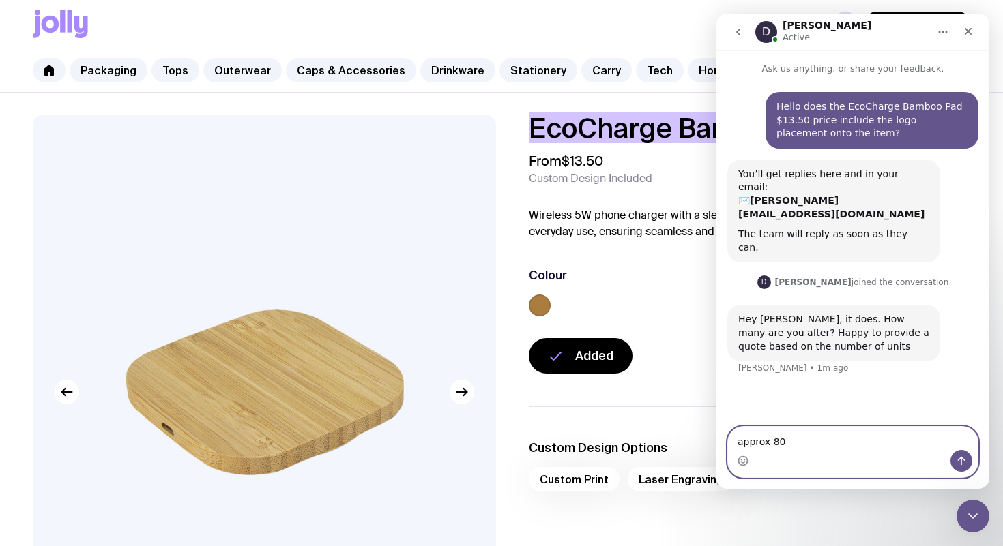
type textarea "approx 80"
